Goal: Obtain resource: Obtain resource

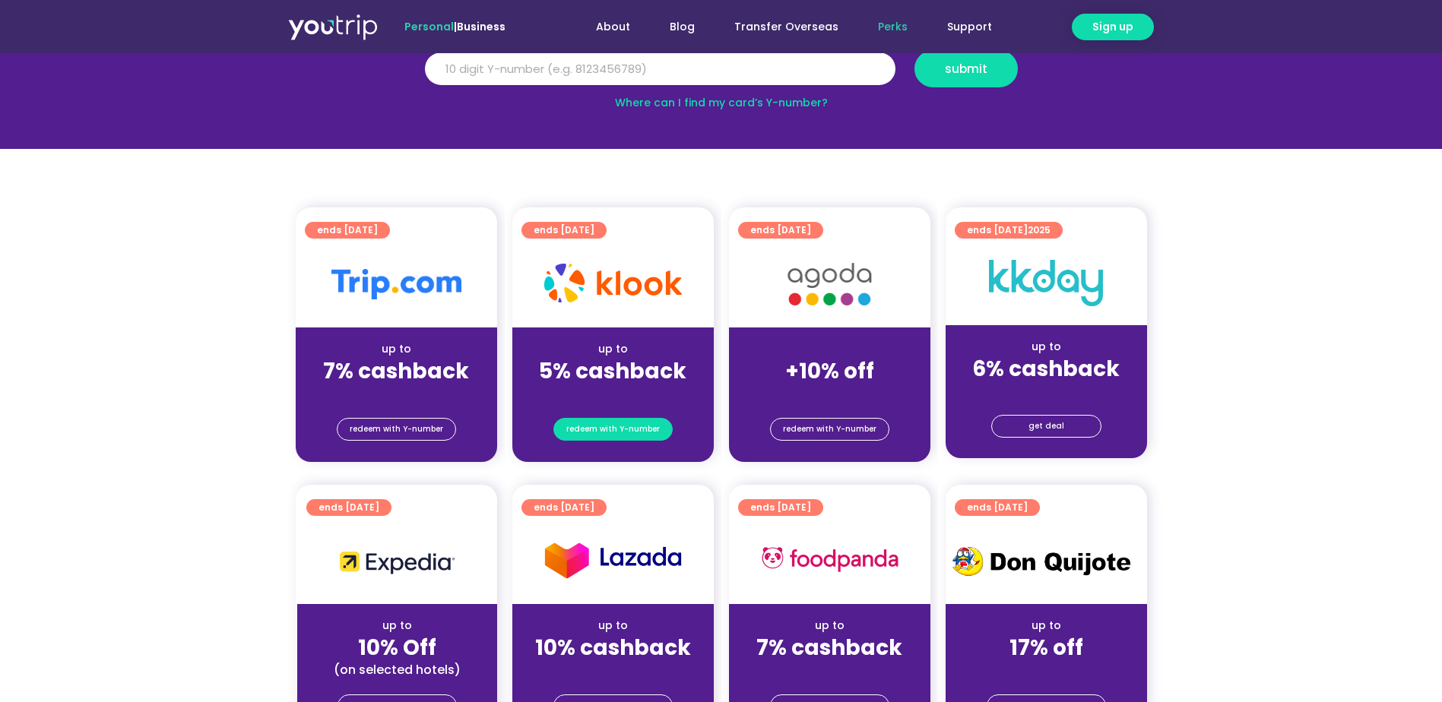
click at [609, 435] on span "redeem with Y-number" at bounding box center [612, 429] width 93 height 21
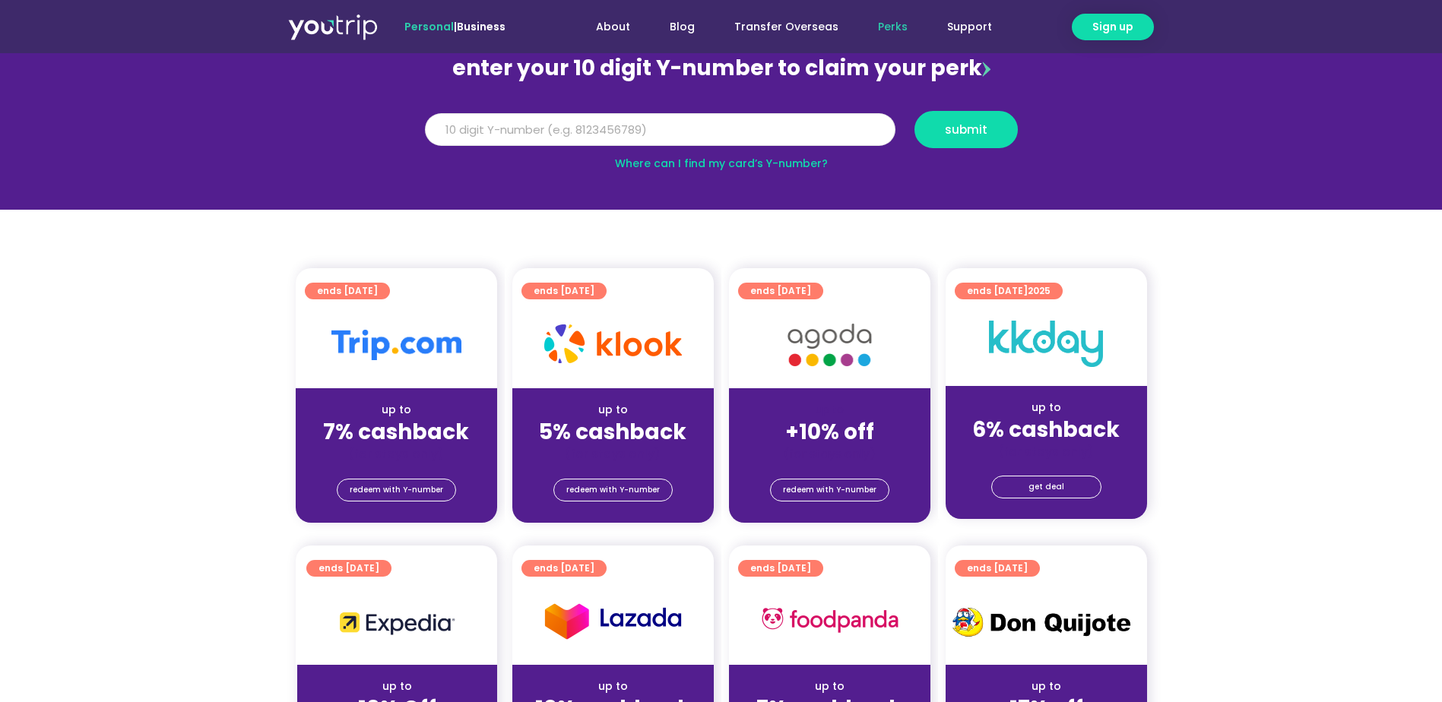
click at [790, 134] on input "Y Number" at bounding box center [660, 129] width 470 height 33
type input "8146750800"
click at [977, 134] on span "submit" at bounding box center [966, 129] width 43 height 11
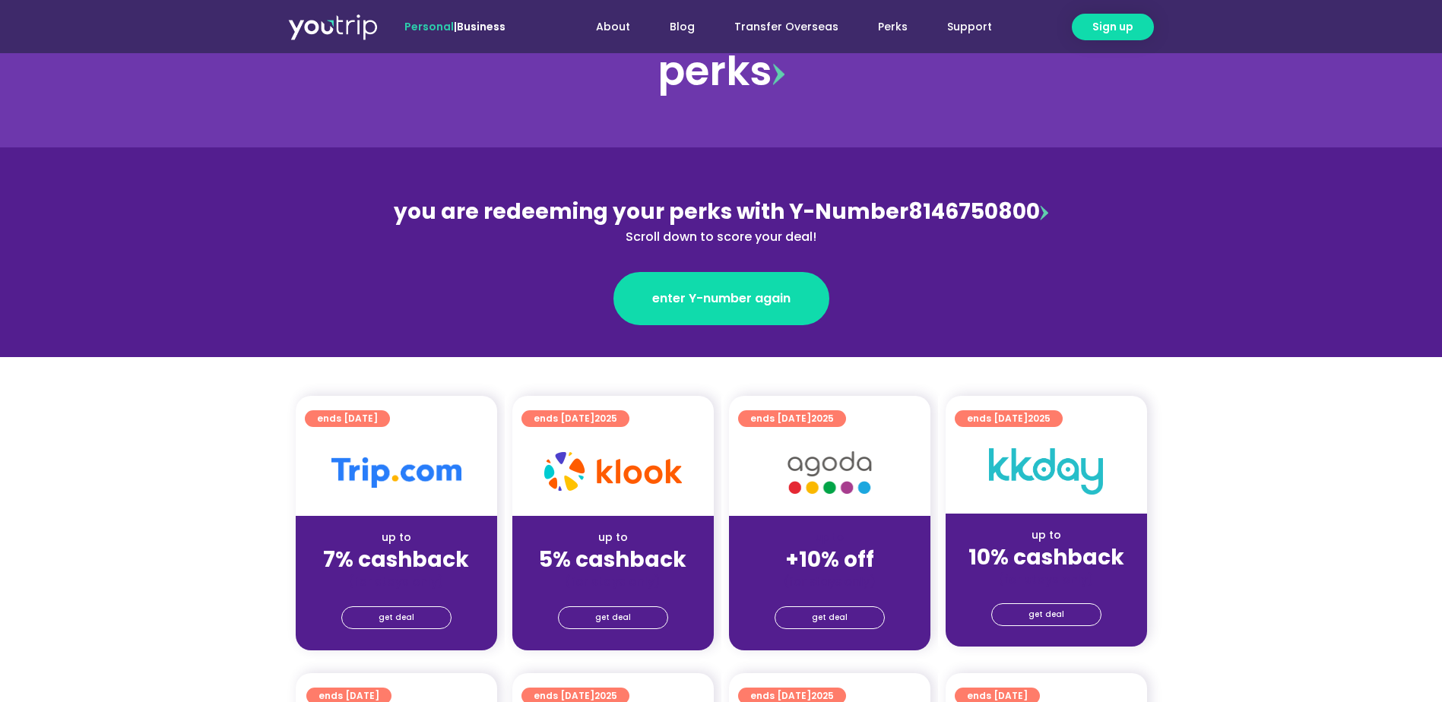
scroll to position [152, 0]
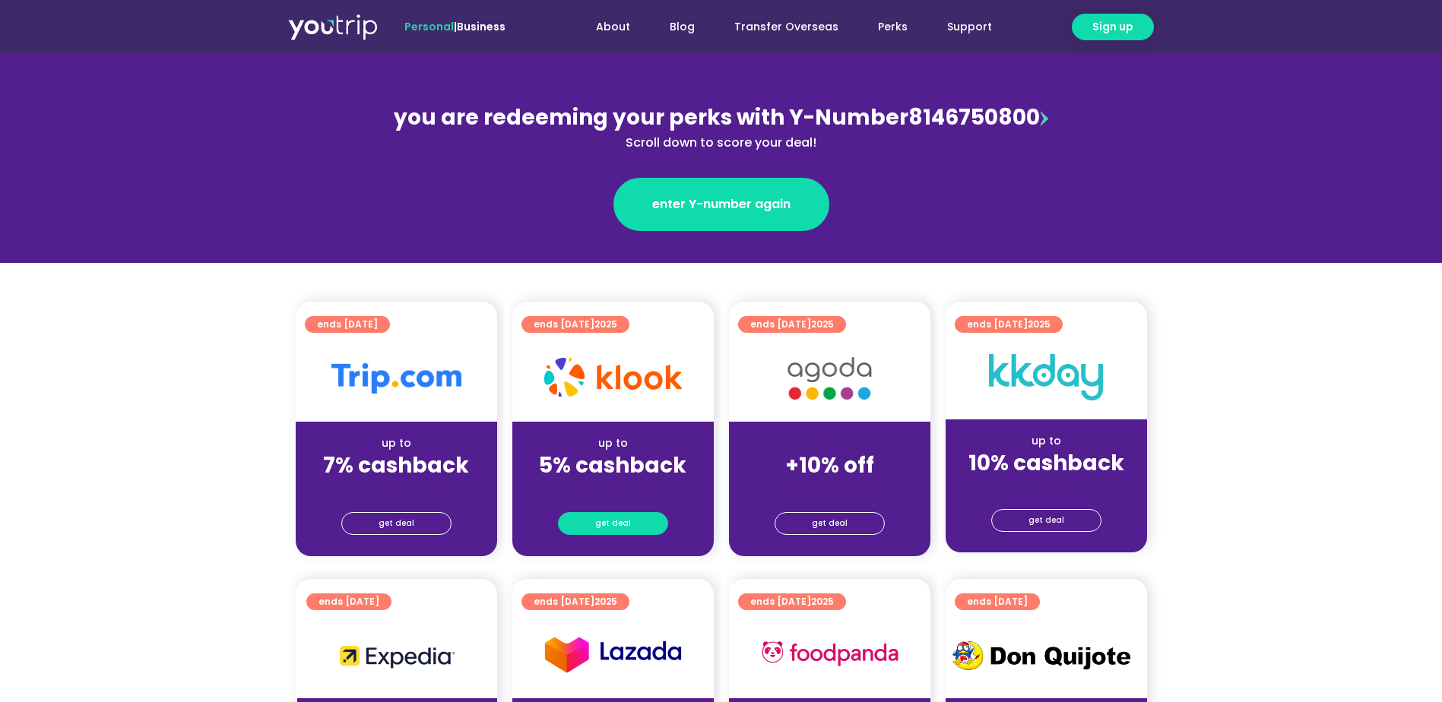
click at [630, 525] on link "get deal" at bounding box center [613, 523] width 110 height 23
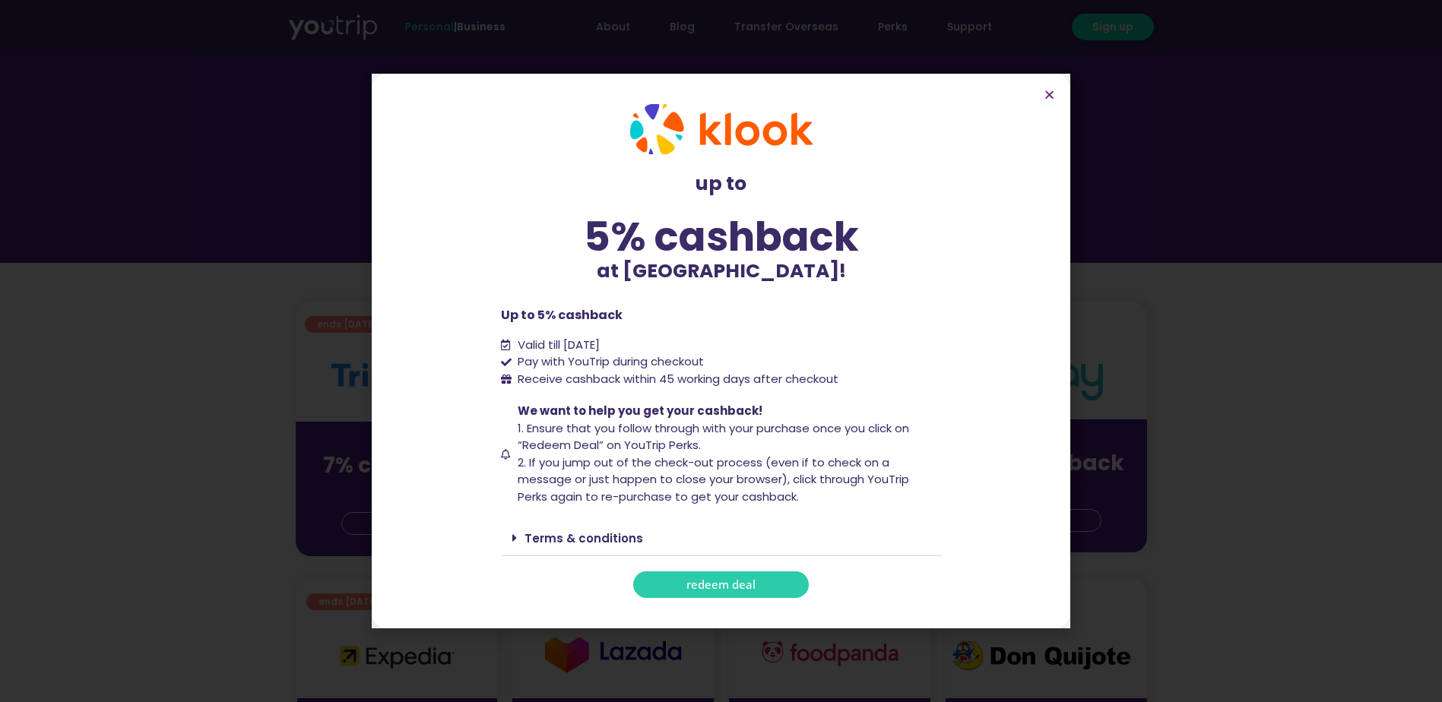
click at [717, 593] on link "redeem deal" at bounding box center [721, 584] width 176 height 27
click at [764, 579] on link "redeem deal" at bounding box center [721, 584] width 176 height 27
